Goal: Transaction & Acquisition: Purchase product/service

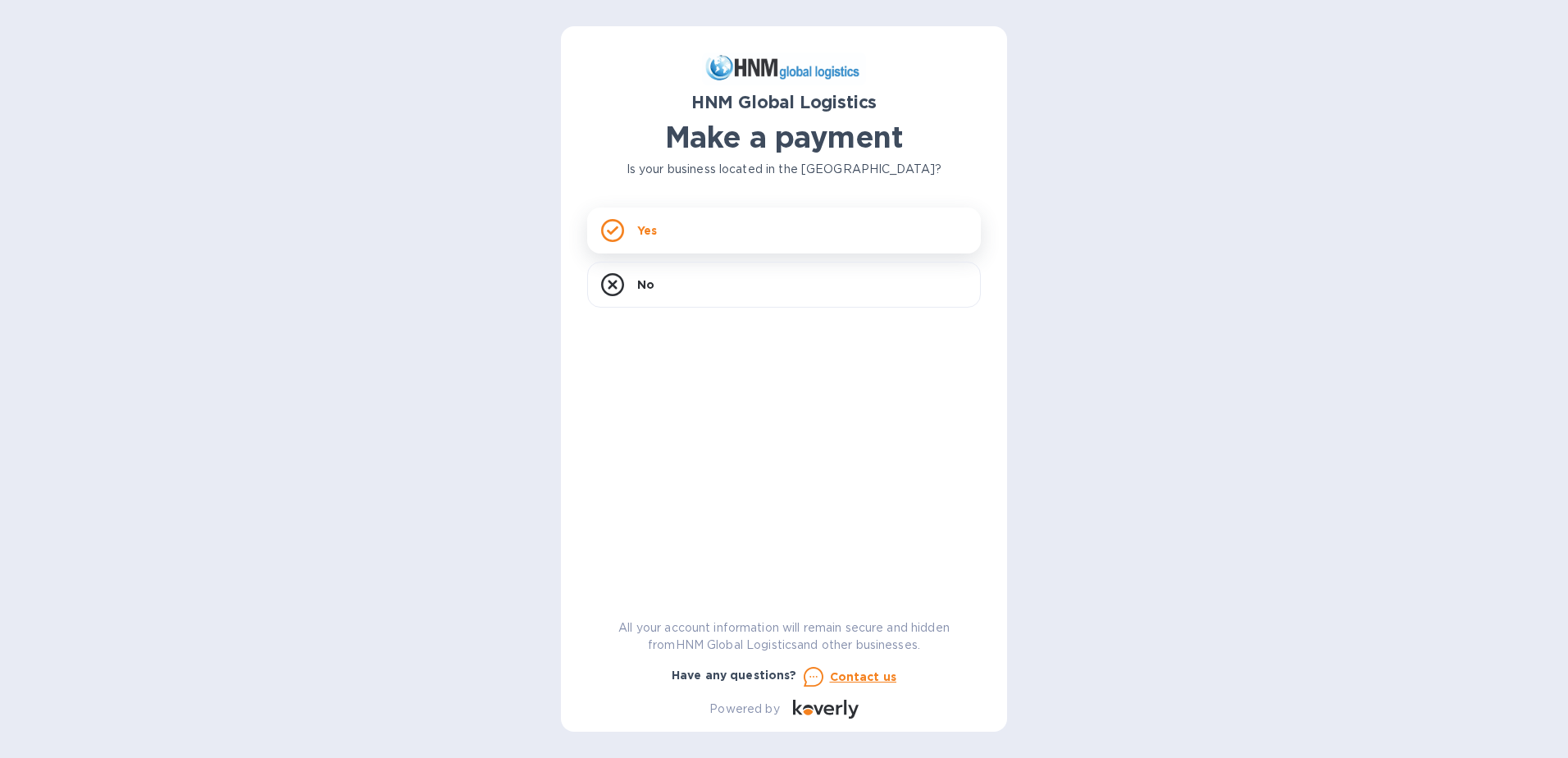
click at [659, 227] on div "Yes" at bounding box center [783, 230] width 393 height 46
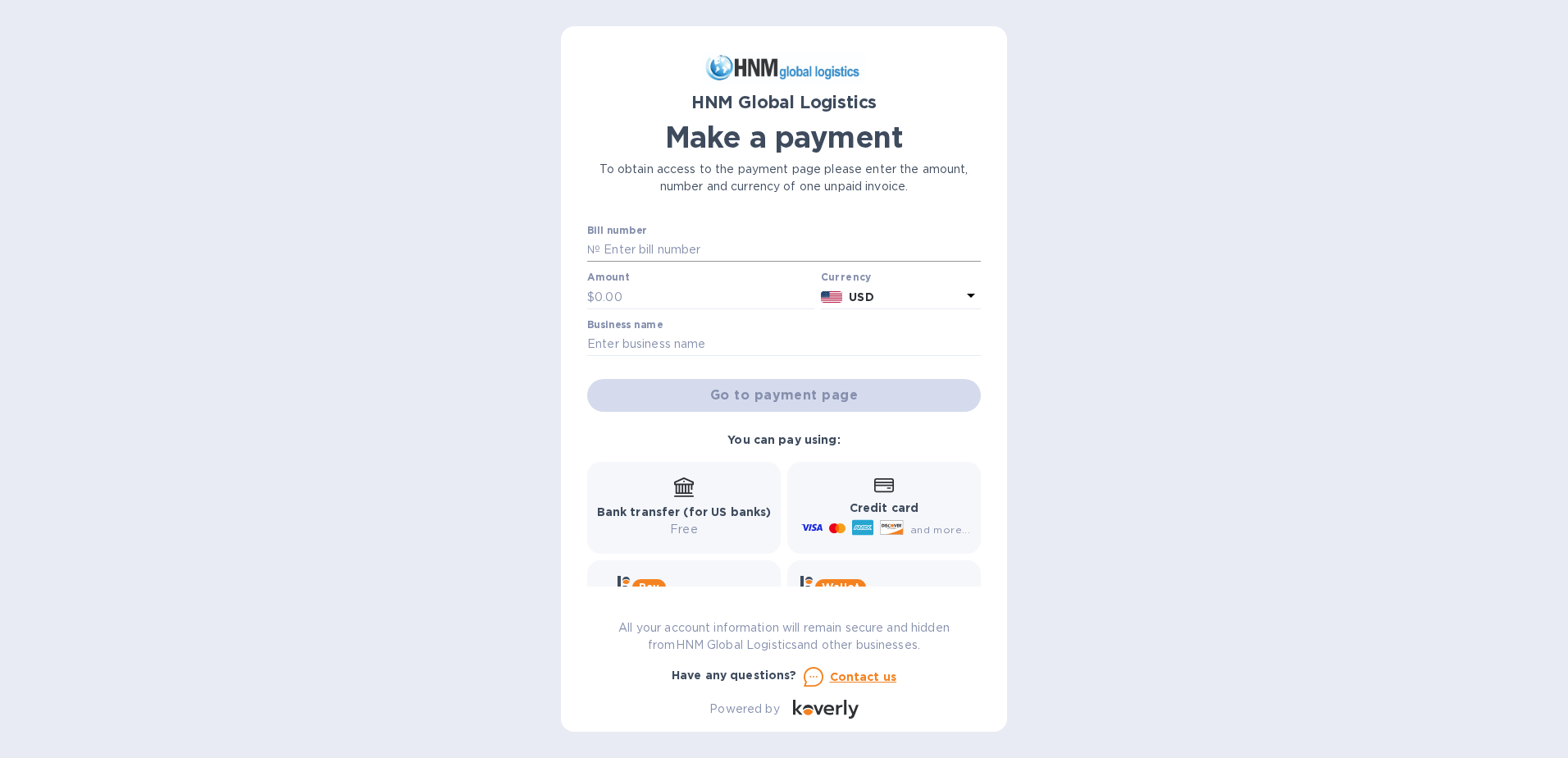
click at [616, 244] on input "text" at bounding box center [790, 250] width 380 height 25
type input "100054432"
type input "2,395"
type input "r"
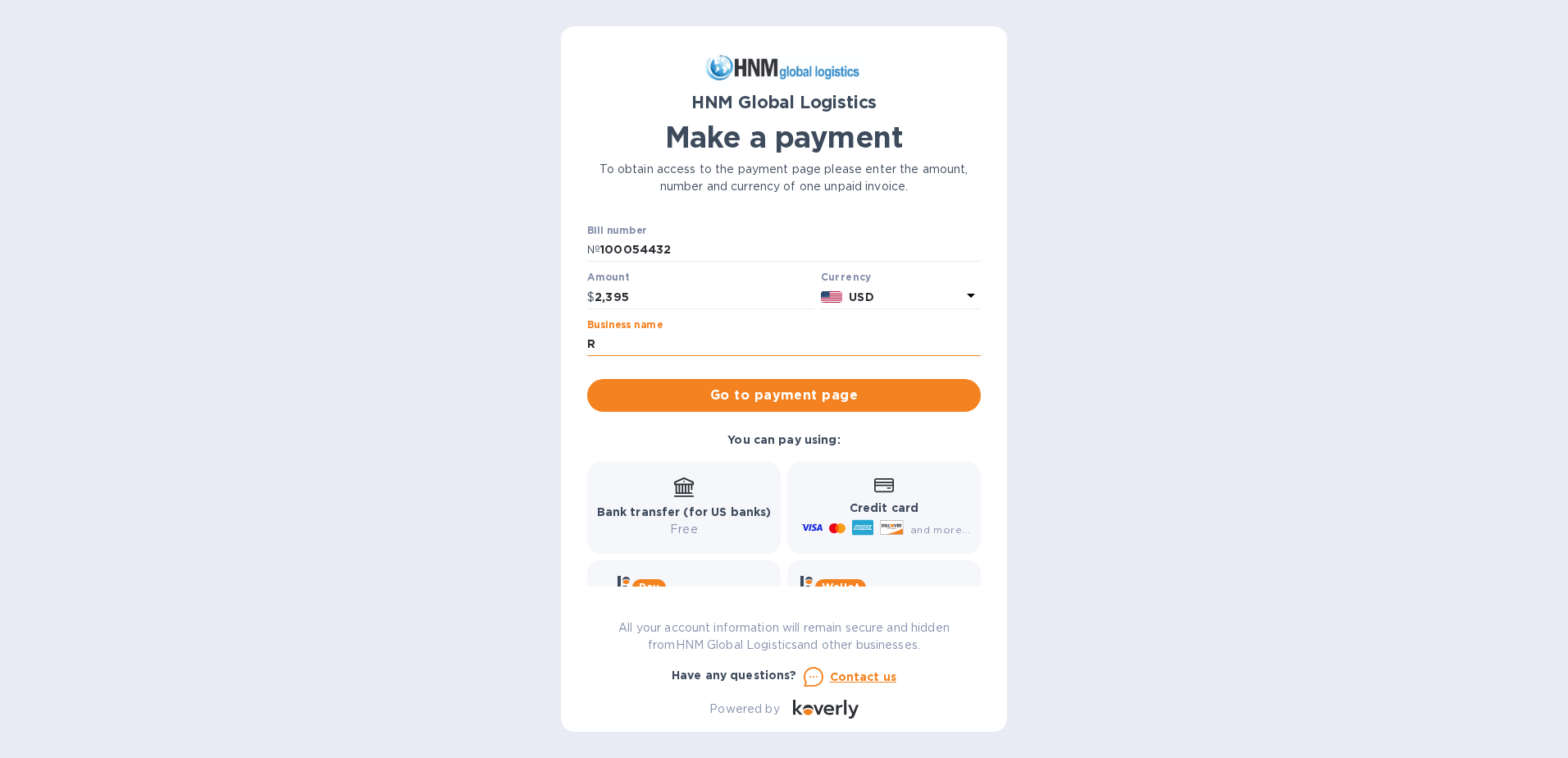
type input "R [PERSON_NAME] & ASSOCIATES INC"
click at [697, 393] on span "Go to payment page" at bounding box center [783, 396] width 367 height 20
